Goal: Task Accomplishment & Management: Complete application form

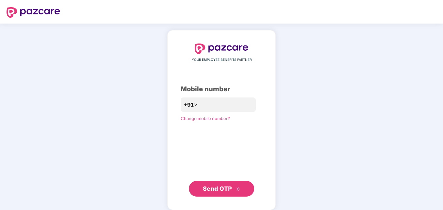
click at [213, 187] on span "Send OTP" at bounding box center [217, 188] width 29 height 7
click at [215, 190] on span "Send OTP" at bounding box center [217, 188] width 29 height 7
click at [237, 186] on span "Send OTP" at bounding box center [222, 188] width 38 height 9
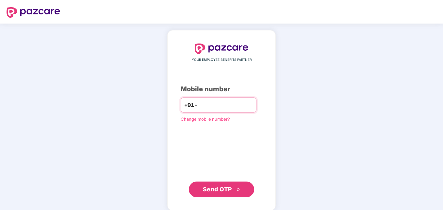
click at [199, 105] on input "**********" at bounding box center [226, 105] width 54 height 10
type input "**********"
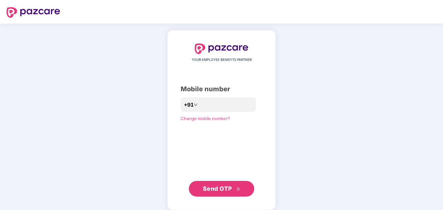
click at [219, 187] on span "Send OTP" at bounding box center [217, 188] width 29 height 7
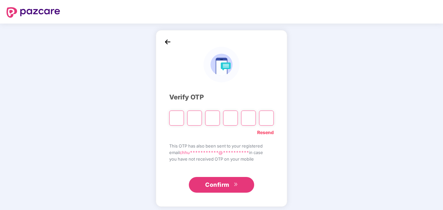
type input "*"
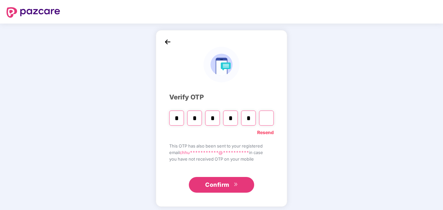
type input "*"
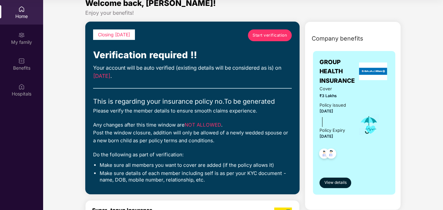
scroll to position [7, 0]
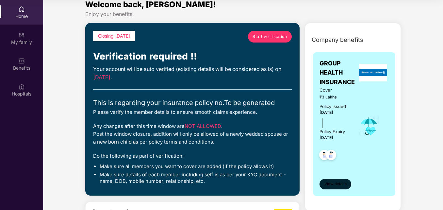
click at [334, 183] on span "View details" at bounding box center [335, 184] width 22 height 6
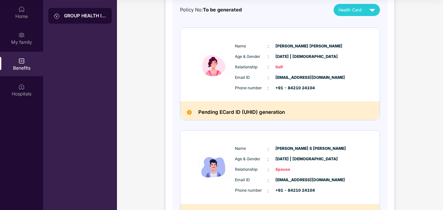
scroll to position [71, 0]
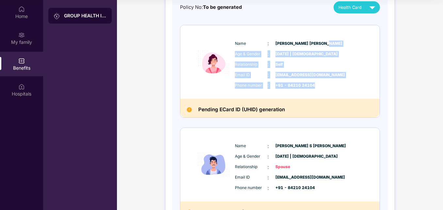
drag, startPoint x: 441, startPoint y: 90, endPoint x: 436, endPoint y: 44, distance: 46.3
click at [436, 44] on div "GROUP HEALTH INSURANCE DETAILS INCLUSIONS EXCLUSIONS Policy No: To be generated…" at bounding box center [280, 97] width 326 height 328
drag, startPoint x: 436, startPoint y: 44, endPoint x: 350, endPoint y: 49, distance: 85.7
click at [350, 49] on div "Name : Chhugani Madhavi Kewal Age & Gender : 13 Mar 1987 | Female Relationship …" at bounding box center [299, 65] width 133 height 56
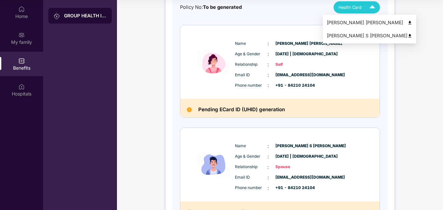
click at [364, 6] on div "Health Card" at bounding box center [358, 7] width 40 height 11
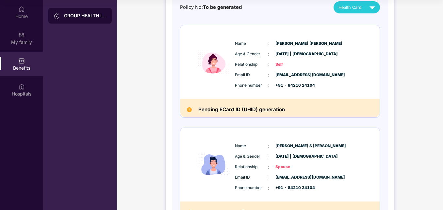
click at [79, 62] on div "GROUP HEALTH INSURANCE" at bounding box center [80, 105] width 74 height 210
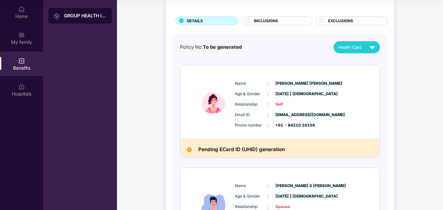
scroll to position [19, 0]
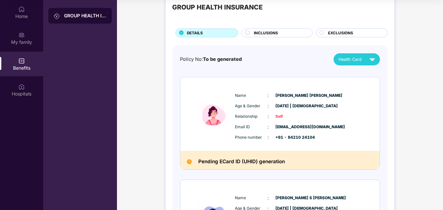
click at [292, 31] on div "INCLUSIONS" at bounding box center [280, 33] width 58 height 7
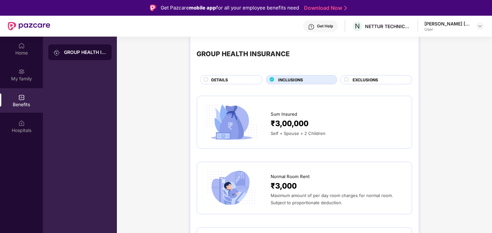
scroll to position [0, 0]
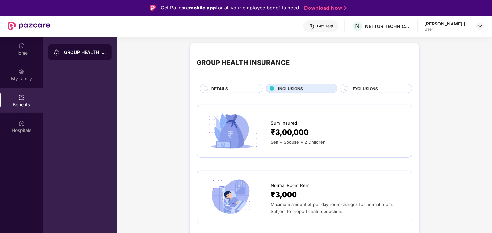
click at [368, 90] on span "EXCLUSIONS" at bounding box center [365, 89] width 25 height 6
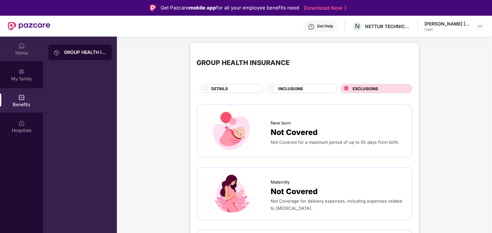
click at [24, 53] on div "Home" at bounding box center [21, 53] width 43 height 7
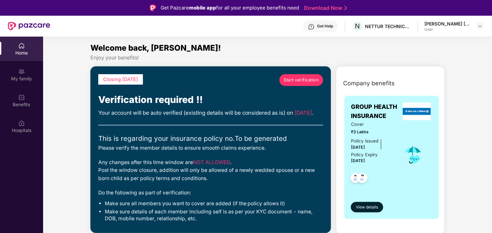
click at [300, 77] on span "Start verification" at bounding box center [301, 80] width 35 height 7
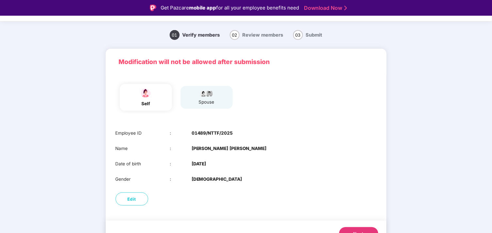
scroll to position [27, 0]
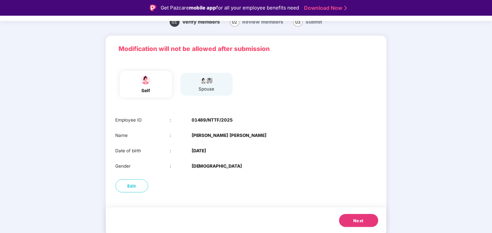
click at [360, 209] on span "Next" at bounding box center [359, 221] width 10 height 7
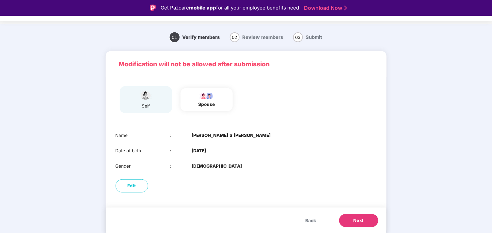
scroll to position [11, 0]
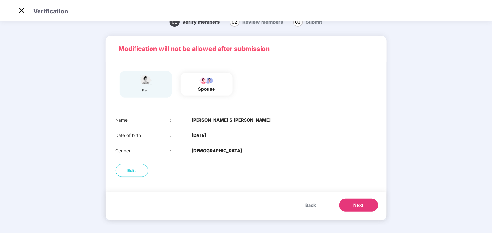
click at [358, 204] on span "Next" at bounding box center [359, 205] width 10 height 7
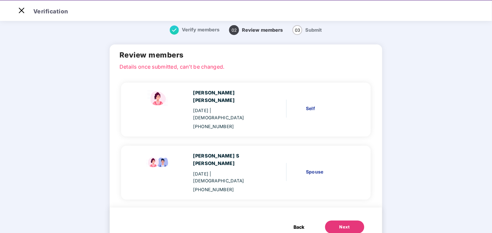
click at [295, 209] on span "Back" at bounding box center [299, 226] width 11 height 7
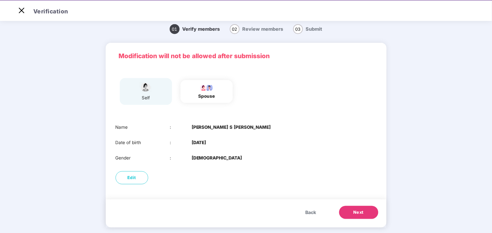
click at [295, 204] on div "Back Next" at bounding box center [246, 213] width 281 height 28
click at [133, 176] on span "Edit" at bounding box center [131, 177] width 9 height 7
select select "****"
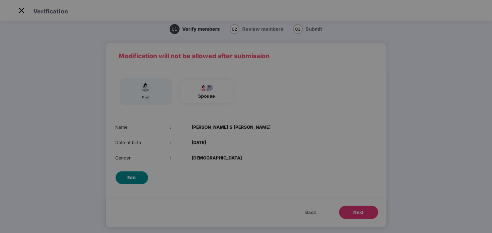
scroll to position [0, 0]
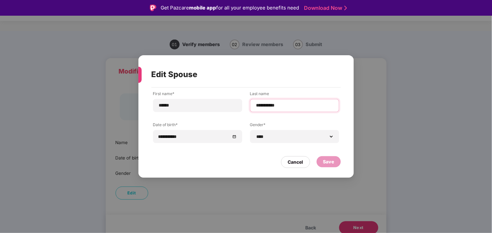
click at [274, 105] on input "**********" at bounding box center [295, 105] width 78 height 7
type input "*********"
click at [327, 161] on div "Save" at bounding box center [328, 161] width 11 height 7
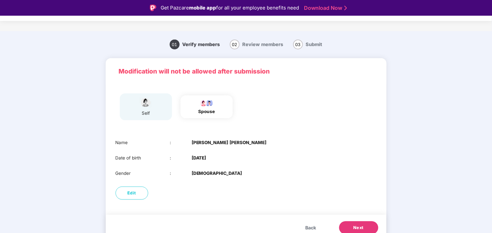
click at [307, 209] on span "Back" at bounding box center [311, 227] width 11 height 7
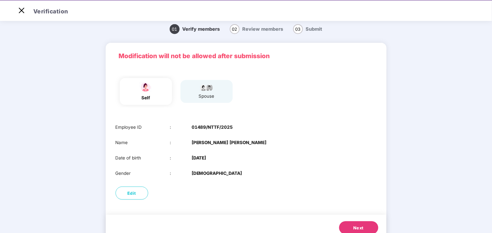
click at [345, 209] on button "Next" at bounding box center [358, 227] width 39 height 13
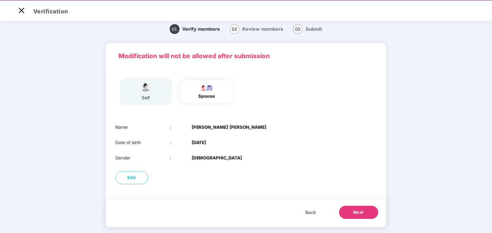
click at [357, 209] on span "Next" at bounding box center [359, 212] width 10 height 7
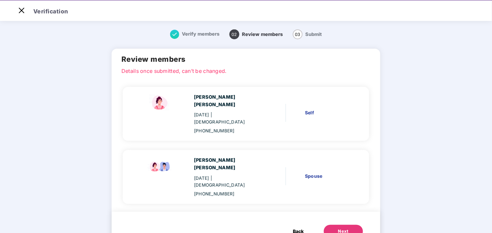
click at [341, 209] on div "Next" at bounding box center [343, 231] width 10 height 7
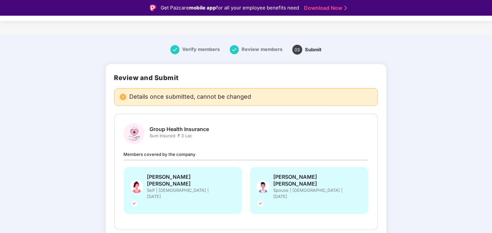
drag, startPoint x: 492, startPoint y: 91, endPoint x: 494, endPoint y: 128, distance: 37.6
click at [443, 128] on html "Get Pazcare mobile app for all your employee benefits need Download Now Verific…" at bounding box center [246, 116] width 492 height 233
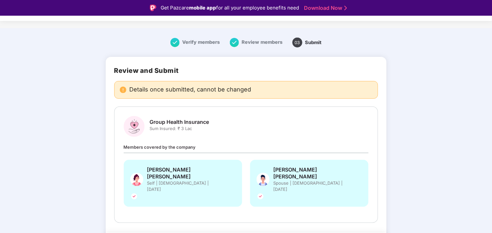
scroll to position [12, 0]
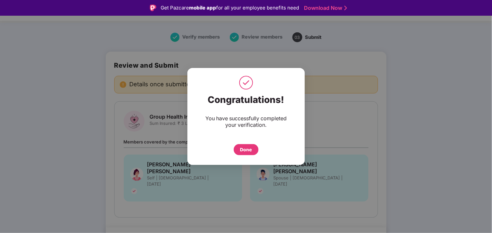
click at [242, 147] on div "Done" at bounding box center [246, 149] width 12 height 7
